Goal: Task Accomplishment & Management: Manage account settings

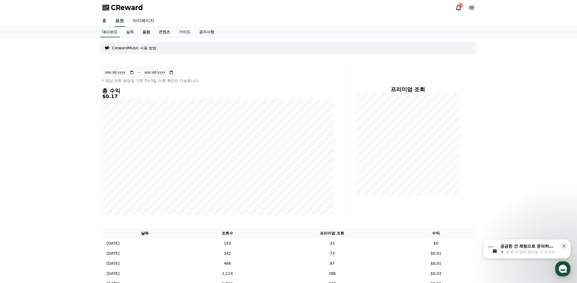
click at [144, 30] on link "음원" at bounding box center [146, 32] width 16 height 10
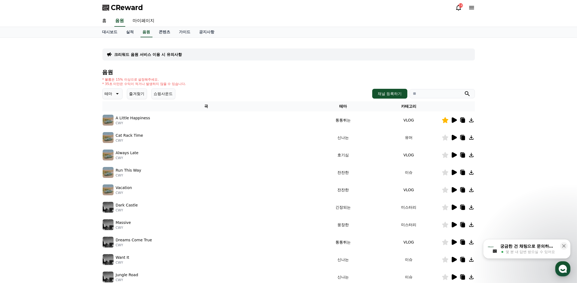
click at [143, 93] on button "즐겨찾기" at bounding box center [137, 93] width 20 height 11
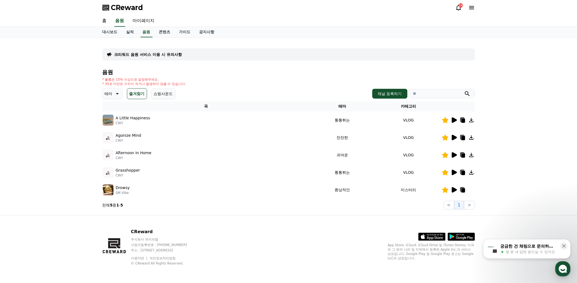
click at [453, 120] on icon at bounding box center [453, 119] width 5 height 5
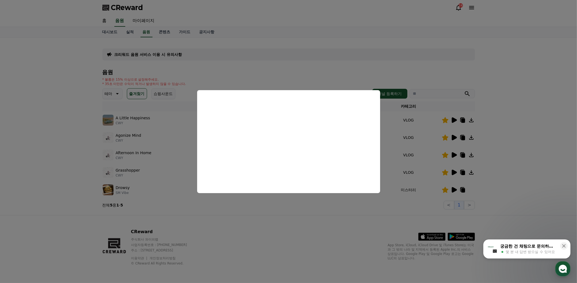
click at [309, 237] on button "close modal" at bounding box center [288, 141] width 577 height 283
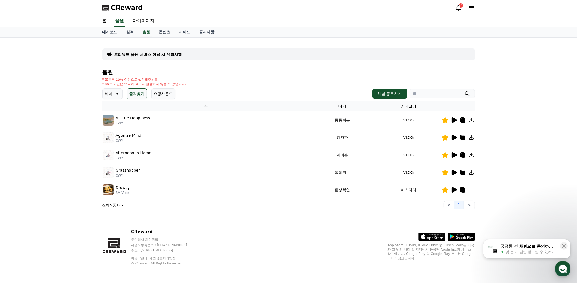
click at [455, 136] on icon at bounding box center [453, 137] width 7 height 7
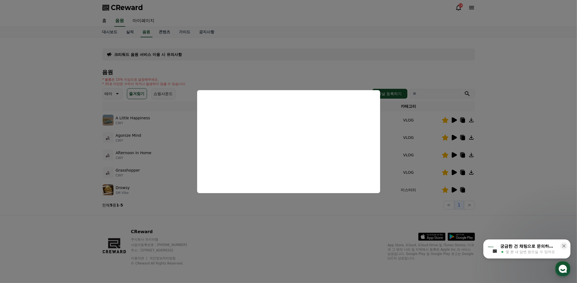
click at [277, 223] on button "close modal" at bounding box center [288, 141] width 577 height 283
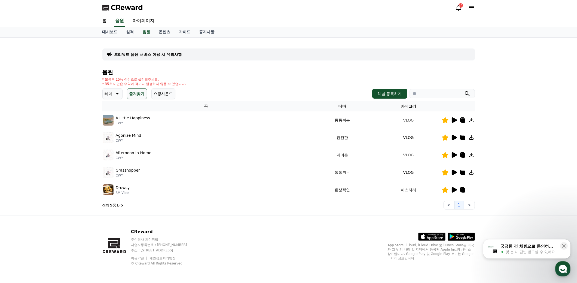
click at [454, 155] on icon at bounding box center [453, 154] width 5 height 5
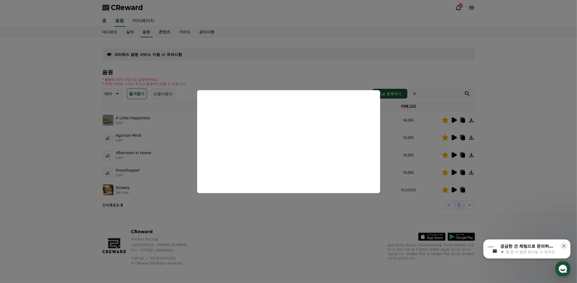
click at [271, 225] on button "close modal" at bounding box center [288, 141] width 577 height 283
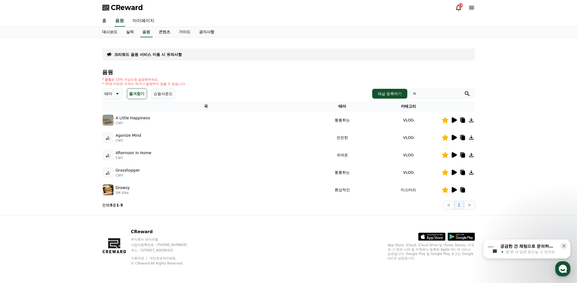
click at [454, 173] on icon at bounding box center [453, 172] width 5 height 5
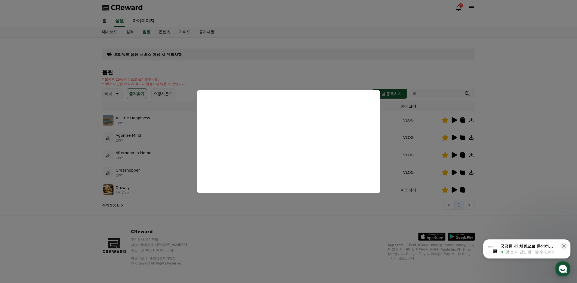
click at [281, 220] on button "close modal" at bounding box center [288, 141] width 577 height 283
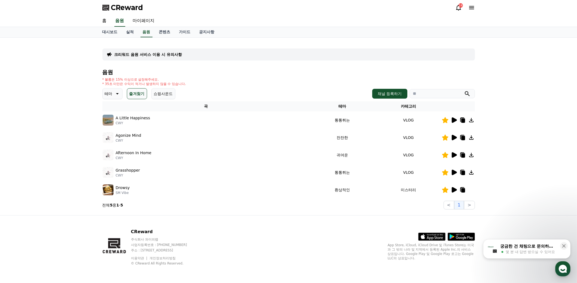
click at [453, 188] on icon at bounding box center [453, 189] width 5 height 5
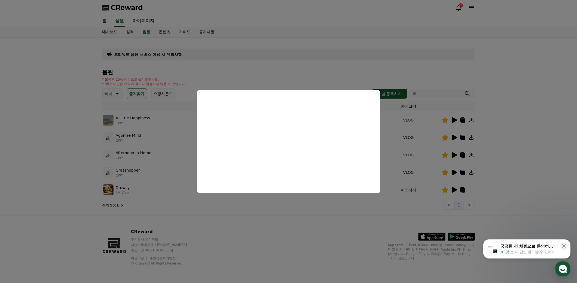
click at [278, 231] on button "close modal" at bounding box center [288, 141] width 577 height 283
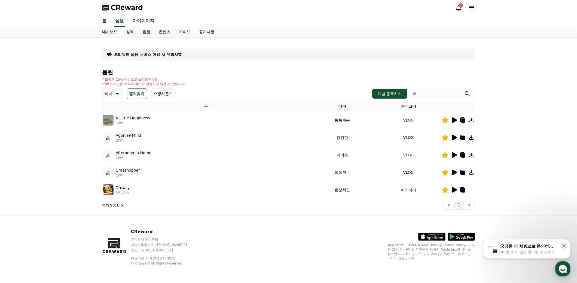
click at [453, 137] on icon at bounding box center [453, 137] width 5 height 5
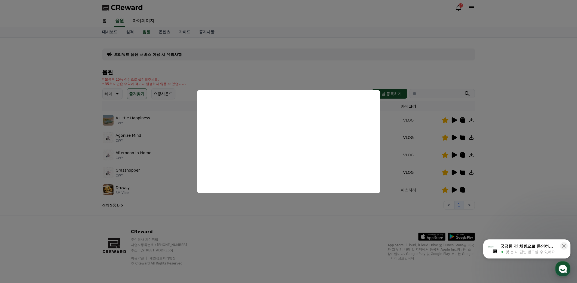
click at [301, 224] on button "close modal" at bounding box center [288, 141] width 577 height 283
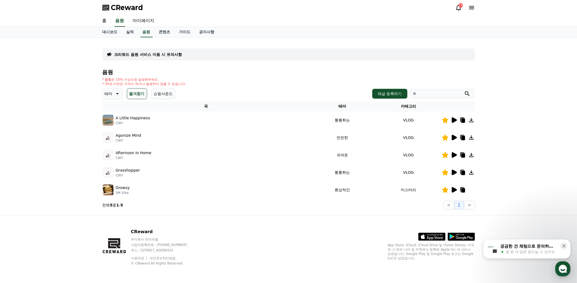
click at [463, 137] on icon at bounding box center [463, 138] width 4 height 4
